Goal: Task Accomplishment & Management: Complete application form

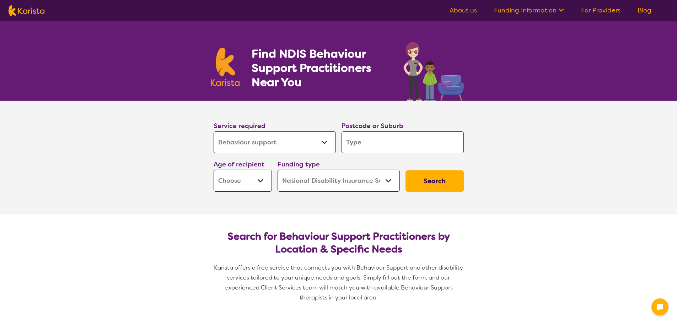
select select "Behaviour support"
select select "NDIS"
select select "Behaviour support"
select select "NDIS"
click at [326, 140] on select "Allied Health Assistant Assessment ([MEDICAL_DATA] or [MEDICAL_DATA]) Behaviour…" at bounding box center [275, 142] width 122 height 22
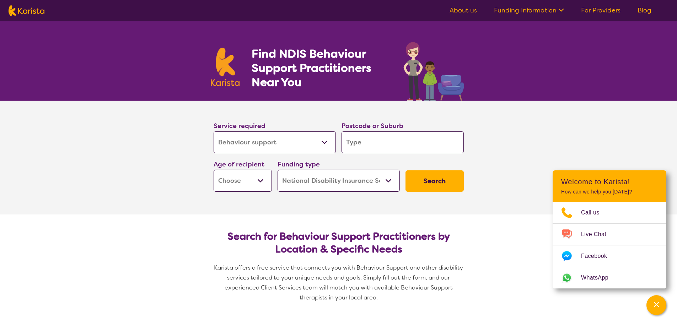
click at [214, 131] on select "Allied Health Assistant Assessment ([MEDICAL_DATA] or [MEDICAL_DATA]) Behaviour…" at bounding box center [275, 142] width 122 height 22
click at [400, 145] on input "search" at bounding box center [403, 142] width 122 height 22
click at [308, 207] on section "Service required Allied Health Assistant Assessment ([MEDICAL_DATA] or [MEDICAL…" at bounding box center [339, 158] width 284 height 114
click at [262, 181] on select "Early Childhood - 0 to 9 Child - 10 to 11 Adolescent - 12 to 17 Adult - 18 to 6…" at bounding box center [243, 181] width 58 height 22
select select "AS"
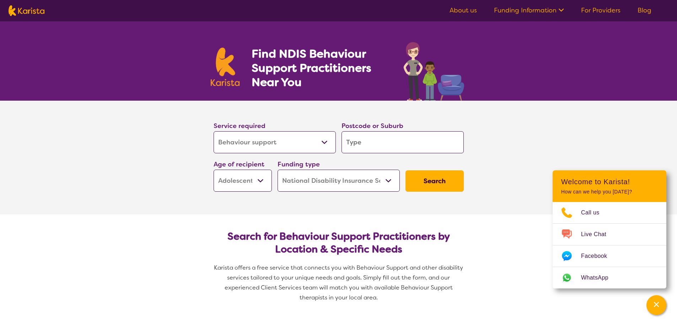
click at [214, 170] on select "Early Childhood - 0 to 9 Child - 10 to 11 Adolescent - 12 to 17 Adult - 18 to 6…" at bounding box center [243, 181] width 58 height 22
select select "AS"
click at [439, 147] on input "search" at bounding box center [403, 142] width 122 height 22
click at [414, 147] on input "search" at bounding box center [403, 142] width 122 height 22
type input "4"
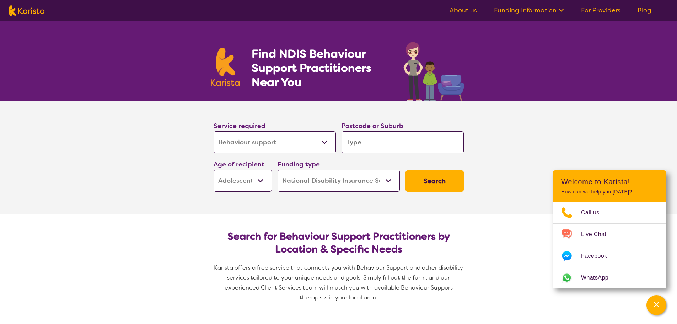
type input "4"
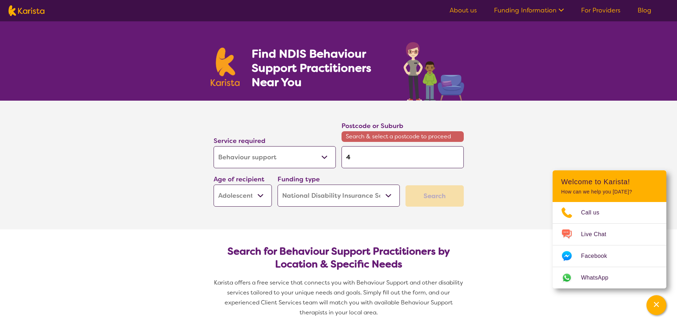
type input "41"
type input "418"
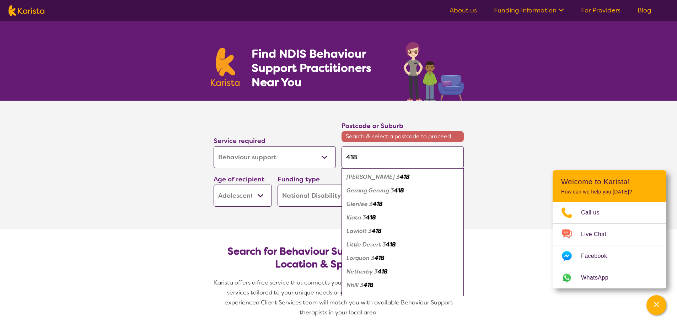
type input "4184"
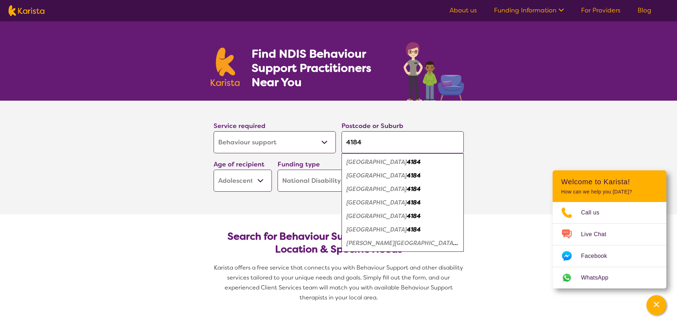
type input "4184"
click at [375, 244] on em "[PERSON_NAME][GEOGRAPHIC_DATA]" at bounding box center [402, 242] width 111 height 7
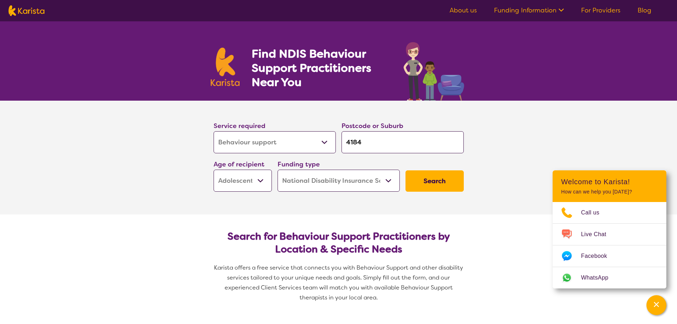
click at [430, 182] on button "Search" at bounding box center [435, 180] width 58 height 21
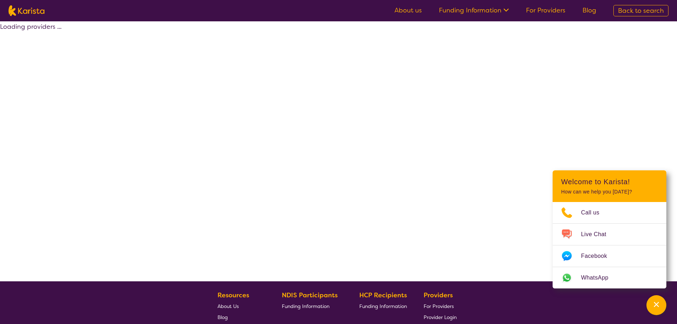
select select "by_score"
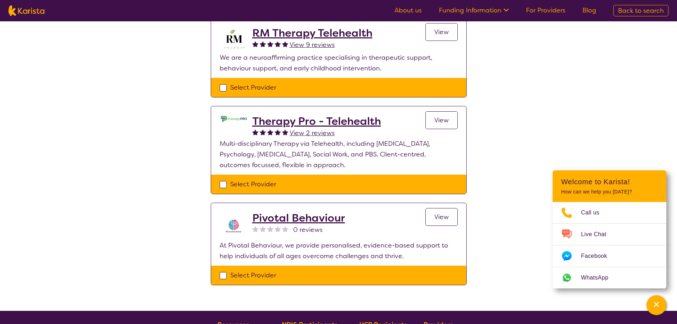
scroll to position [95, 0]
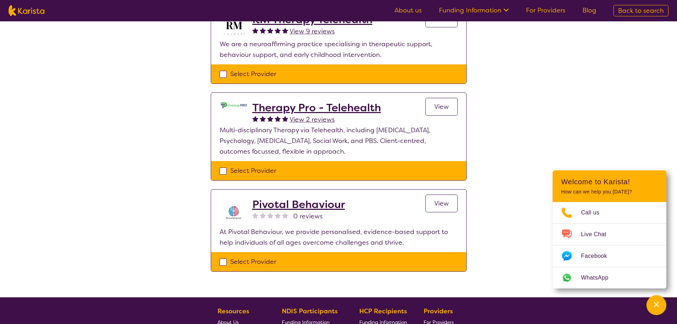
click at [332, 206] on h2 "Pivotal Behaviour" at bounding box center [298, 204] width 93 height 13
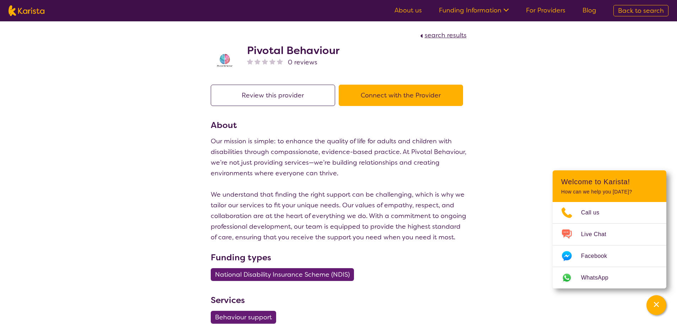
click at [453, 36] on span "search results" at bounding box center [446, 35] width 42 height 9
select select "by_score"
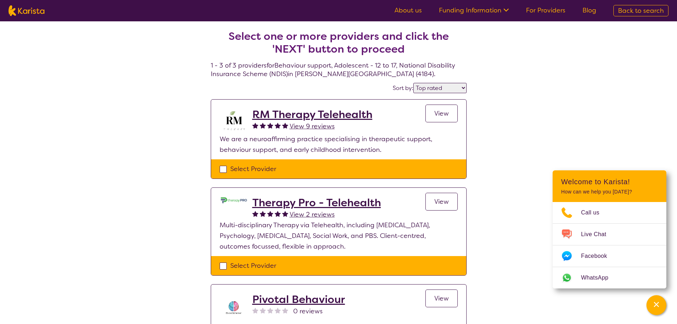
click at [372, 201] on h2 "Therapy Pro - Telehealth" at bounding box center [316, 202] width 129 height 13
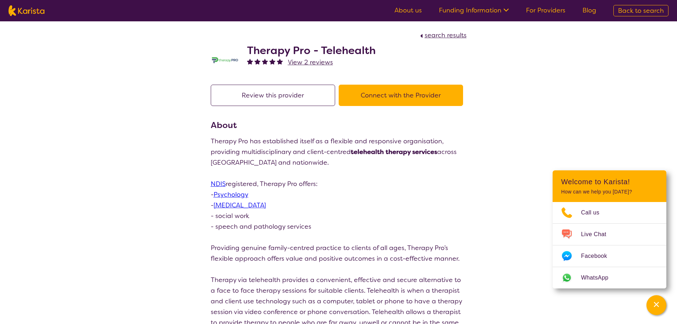
select select "by_score"
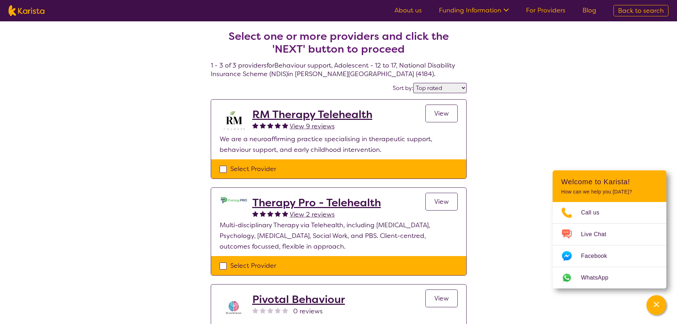
click at [360, 117] on h2 "RM Therapy Telehealth" at bounding box center [312, 114] width 120 height 13
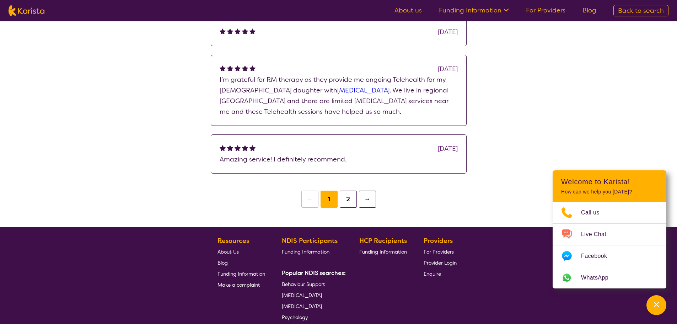
scroll to position [569, 0]
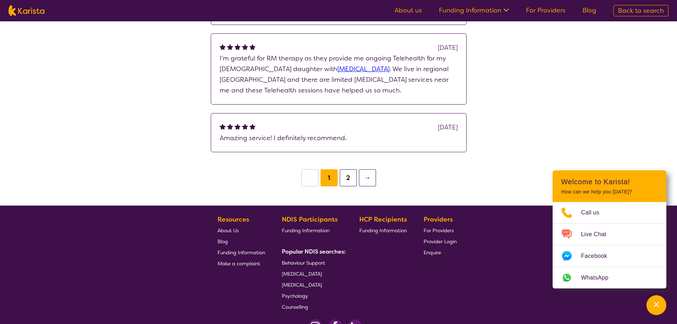
click at [370, 179] on button "→" at bounding box center [367, 177] width 17 height 17
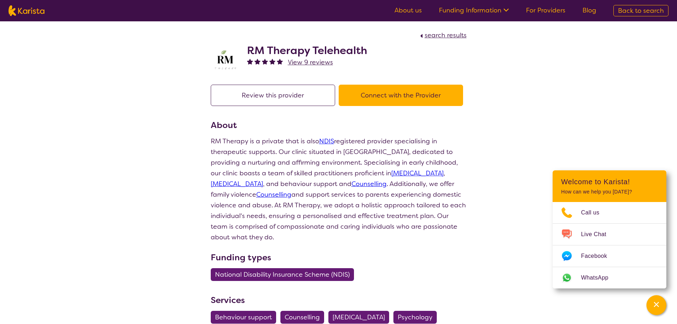
click at [392, 91] on button "Connect with the Provider" at bounding box center [401, 95] width 124 height 21
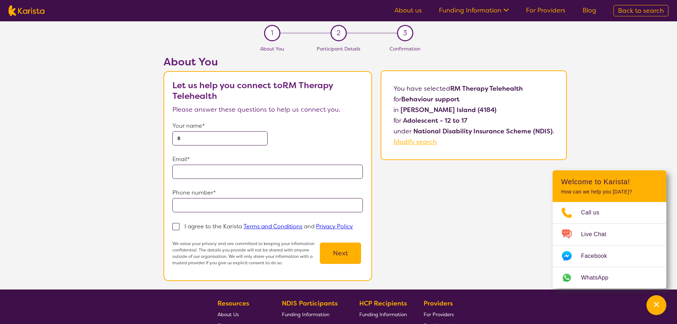
click at [261, 138] on input "text" at bounding box center [219, 138] width 95 height 14
type input "**********"
click at [178, 230] on span at bounding box center [175, 226] width 7 height 7
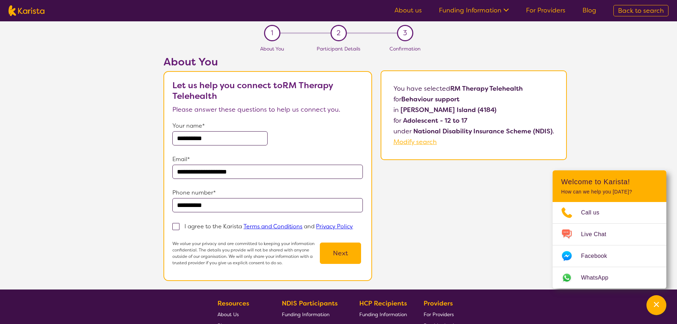
click at [353, 228] on input "I agree to the Karista Terms and Conditions and Privacy Policy" at bounding box center [355, 226] width 5 height 5
checkbox input "true"
click at [349, 254] on button "Next" at bounding box center [340, 252] width 41 height 21
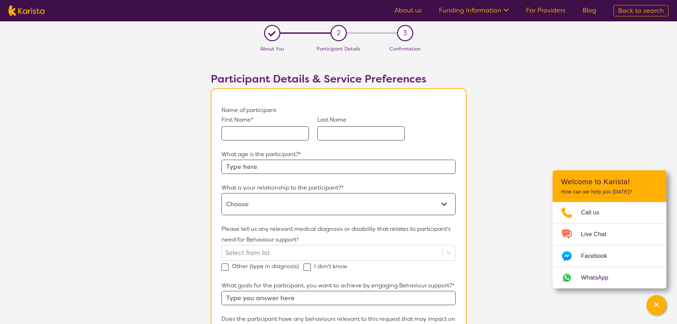
click at [294, 136] on input "text" at bounding box center [264, 133] width 87 height 14
click at [298, 133] on input "text" at bounding box center [264, 133] width 87 height 14
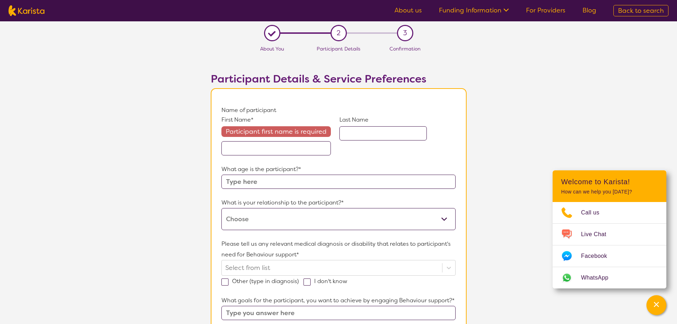
click at [251, 147] on input "text" at bounding box center [275, 148] width 109 height 14
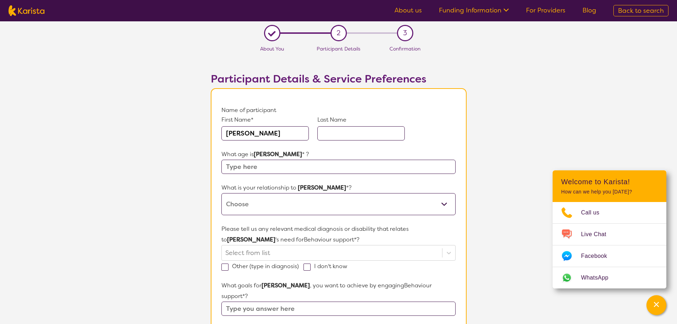
drag, startPoint x: 283, startPoint y: 137, endPoint x: 256, endPoint y: 133, distance: 27.3
click at [256, 133] on input "[PERSON_NAME]" at bounding box center [264, 133] width 87 height 14
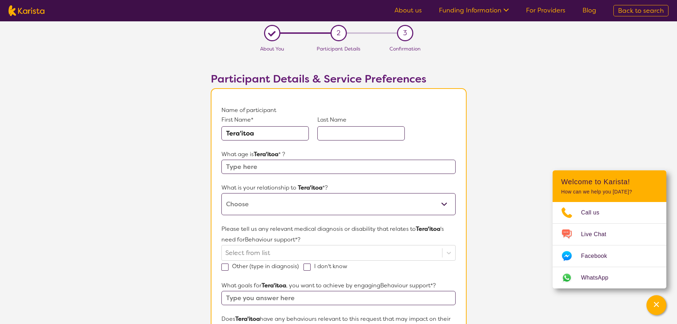
type input "Tera'itoa"
click at [342, 135] on input "text" at bounding box center [360, 133] width 87 height 14
paste input "Tahiata"
type input "Tahiata"
click at [308, 166] on input "text" at bounding box center [338, 167] width 234 height 14
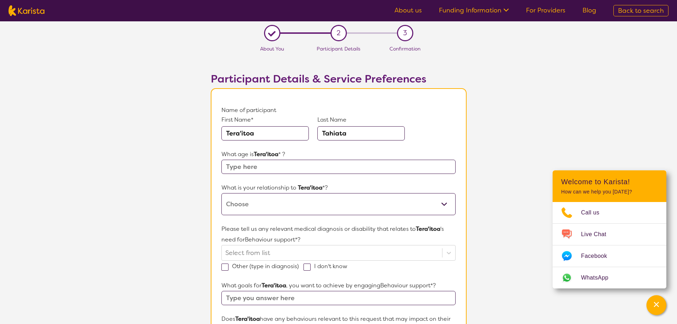
click at [289, 169] on input "text" at bounding box center [338, 167] width 234 height 14
type input "13"
click at [312, 202] on select "This request is for myself I am their parent I am their child I am their spouse…" at bounding box center [338, 204] width 234 height 22
select select "I am their Support Coordinator"
click at [221, 193] on select "This request is for myself I am their parent I am their child I am their spouse…" at bounding box center [338, 204] width 234 height 22
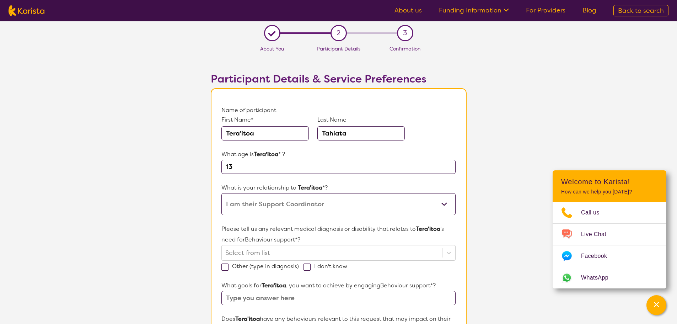
scroll to position [189, 0]
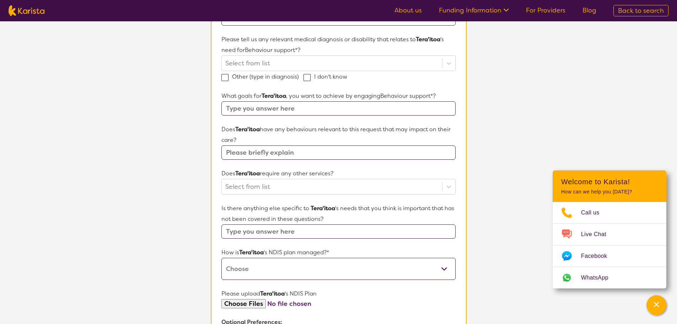
click at [317, 108] on input "text" at bounding box center [338, 108] width 234 height 14
type input "Improve in social and behavioural skills, put a support behavioural plan in pla…"
click at [367, 151] on input "text" at bounding box center [338, 152] width 234 height 14
type input "[MEDICAL_DATA] level 2."
click at [370, 190] on div at bounding box center [331, 187] width 213 height 12
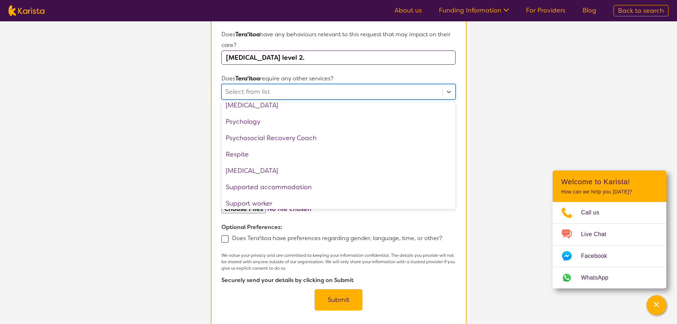
scroll to position [240, 0]
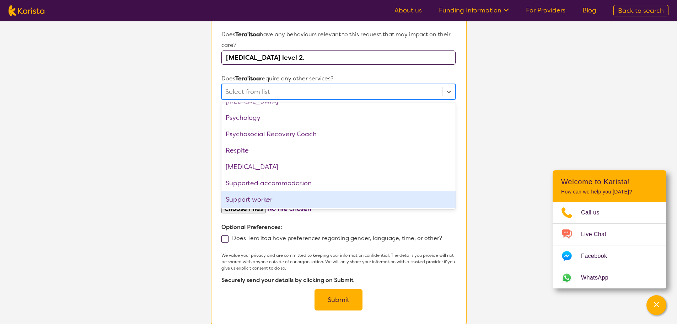
click at [316, 197] on div "Support worker" at bounding box center [338, 199] width 234 height 16
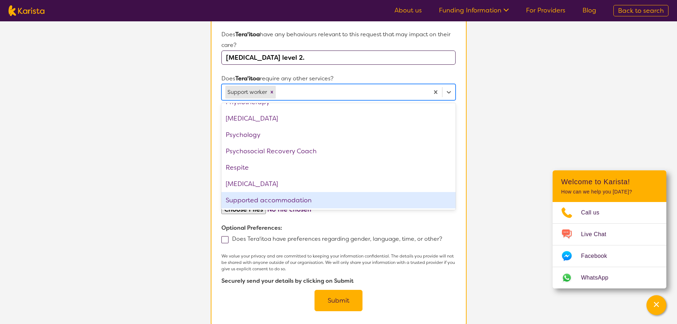
scroll to position [223, 0]
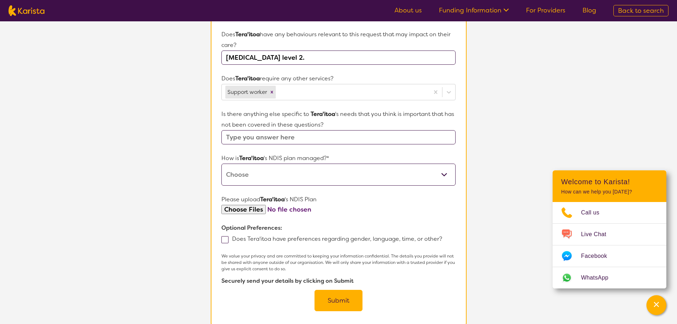
click at [505, 132] on section "L About You 2 Participant Details 3 Confirmation Participant Details & Service …" at bounding box center [338, 45] width 677 height 616
click at [364, 134] on input "text" at bounding box center [338, 137] width 234 height 14
type input "S"
type input "Tera'itoa also known as [PERSON_NAME], is a talentd young man who loves technol…"
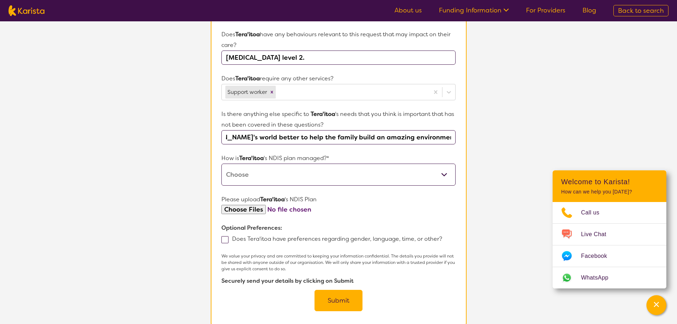
click at [428, 184] on select "Self-managed NDIS plan Managed by a registered plan management provider (not th…" at bounding box center [338, 174] width 234 height 22
select select "Plan Managed"
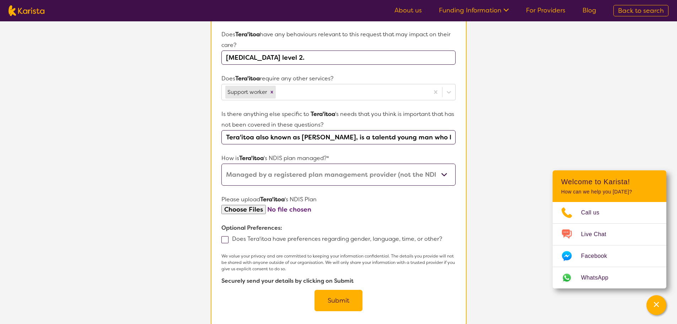
click at [221, 163] on select "Self-managed NDIS plan Managed by a registered plan management provider (not th…" at bounding box center [338, 174] width 234 height 22
click at [452, 177] on select "Self-managed NDIS plan Managed by a registered plan management provider (not th…" at bounding box center [338, 174] width 234 height 22
click at [221, 163] on select "Self-managed NDIS plan Managed by a registered plan management provider (not th…" at bounding box center [338, 174] width 234 height 22
click at [239, 210] on input "file" at bounding box center [338, 210] width 234 height 10
type input "C:\fakepath\Tera'itoa Tahiata - Change of situation form Signed.pdf"
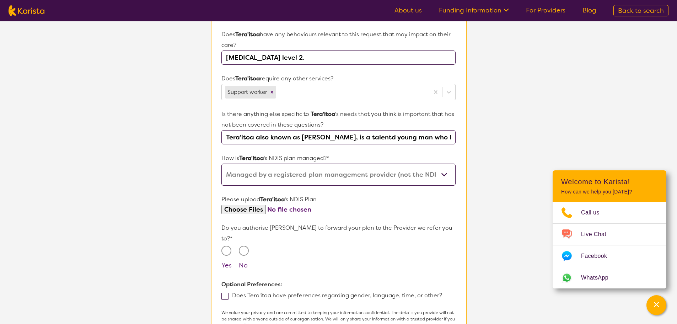
click at [228, 246] on input "Yes" at bounding box center [226, 251] width 10 height 10
radio input "true"
click at [275, 210] on input "file" at bounding box center [338, 210] width 234 height 10
click at [256, 210] on input "file" at bounding box center [338, 210] width 234 height 10
type input "C:\fakepath\Tera'itoa Tahiata - Change of situation form Signed - Copy.pdf"
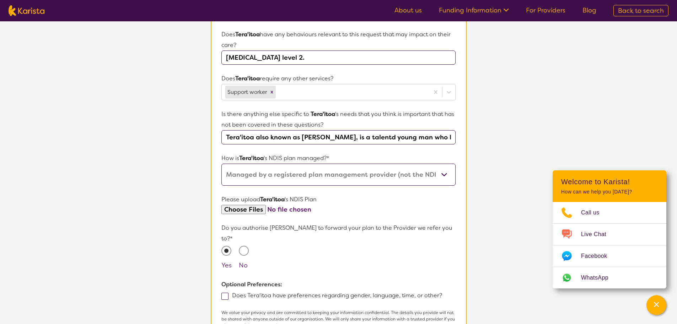
click at [257, 209] on input "file" at bounding box center [338, 210] width 234 height 10
click at [256, 208] on input "file" at bounding box center [338, 210] width 234 height 10
click at [248, 208] on input "file" at bounding box center [338, 210] width 234 height 10
type input "C:\fakepath\CORRO_PREVIEW__Plan Approval (1).pdf"
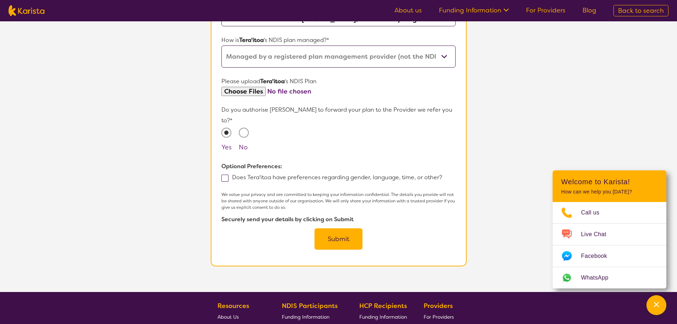
scroll to position [474, 0]
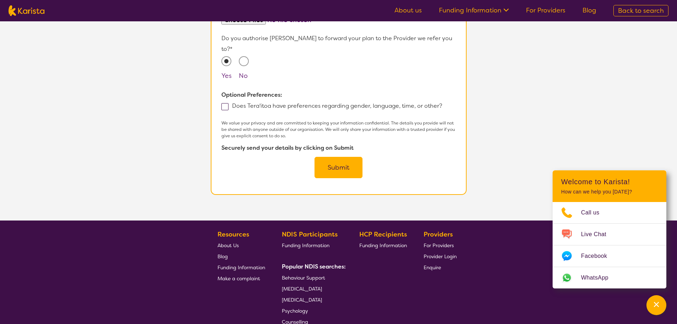
click at [343, 157] on button "Submit" at bounding box center [339, 167] width 48 height 21
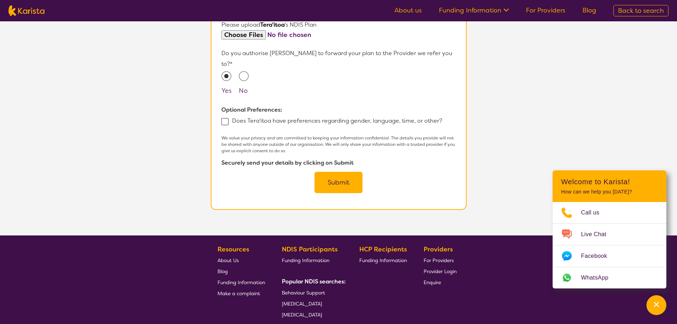
scroll to position [91, 0]
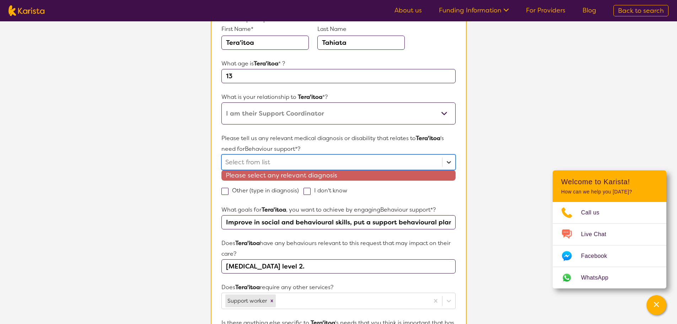
click at [446, 163] on icon at bounding box center [448, 162] width 7 height 7
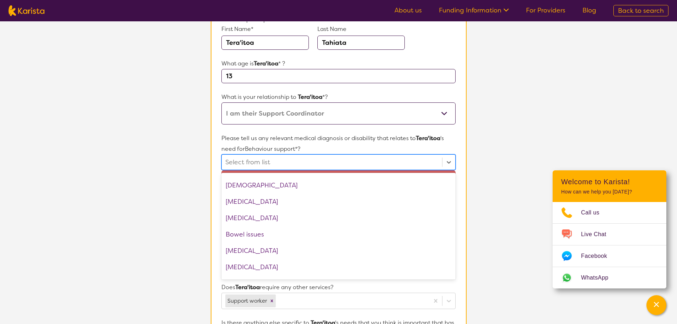
scroll to position [159, 0]
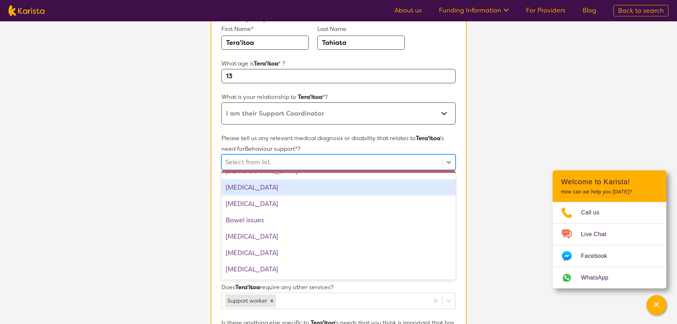
click at [436, 188] on div "[MEDICAL_DATA]" at bounding box center [338, 187] width 234 height 16
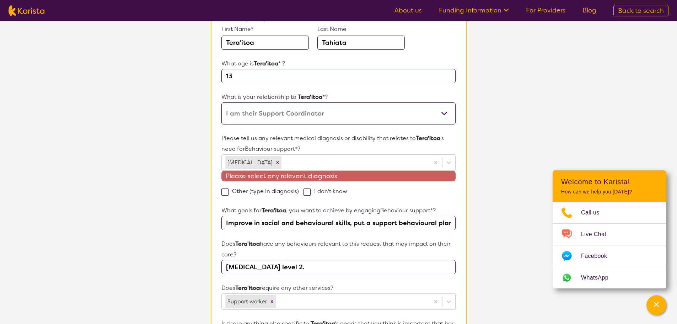
click at [508, 192] on section "L About You 2 Participant Details 3 Confirmation Participant Details & Service …" at bounding box center [338, 275] width 677 height 688
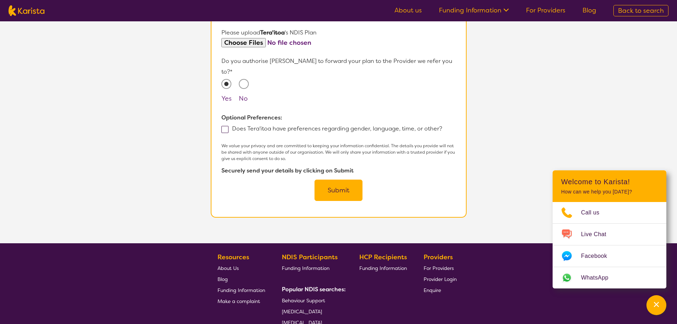
scroll to position [470, 0]
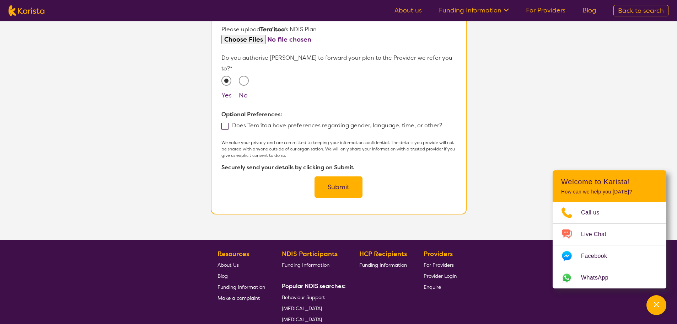
click at [339, 178] on button "Submit" at bounding box center [339, 186] width 48 height 21
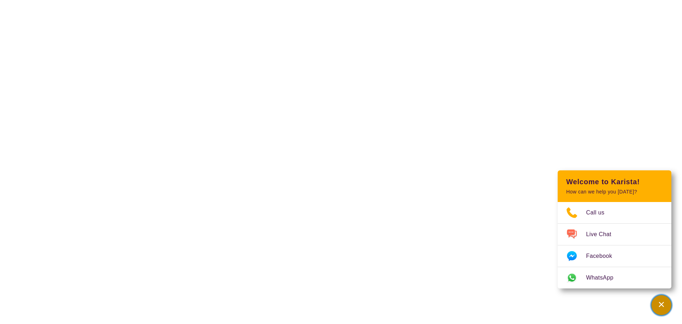
click at [662, 304] on icon "Channel Menu" at bounding box center [661, 304] width 7 height 7
